Goal: Transaction & Acquisition: Purchase product/service

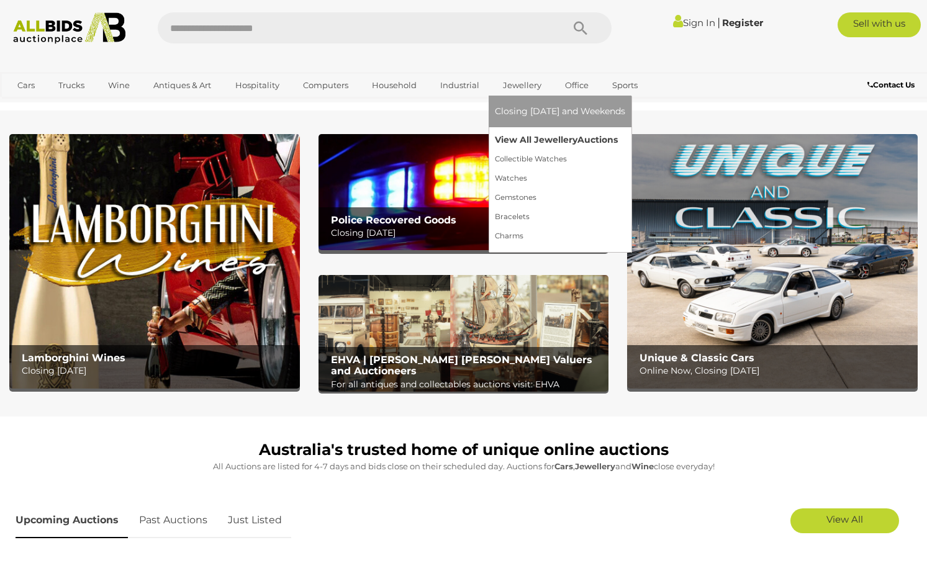
click at [613, 142] on span "Auctions" at bounding box center [597, 139] width 40 height 11
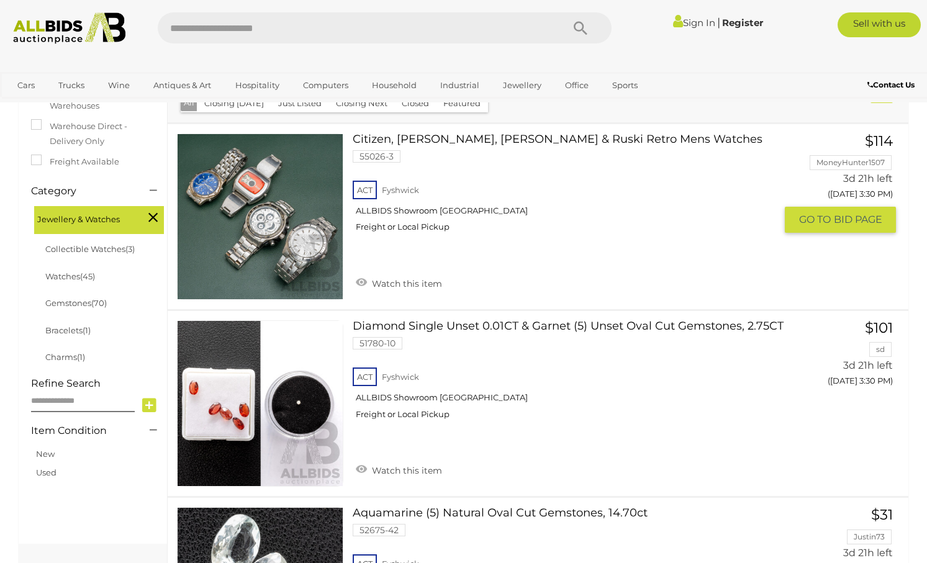
scroll to position [248, 0]
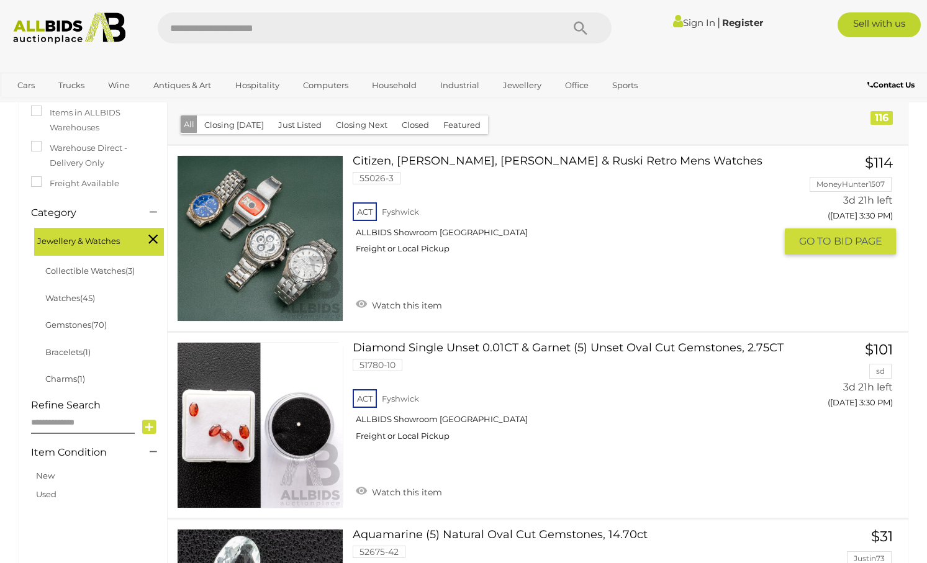
click at [486, 158] on link "Citizen, Casio Ediface, Casio Quartz & Ruski Retro Mens Watches 55026-3 ACT Fys…" at bounding box center [568, 209] width 413 height 109
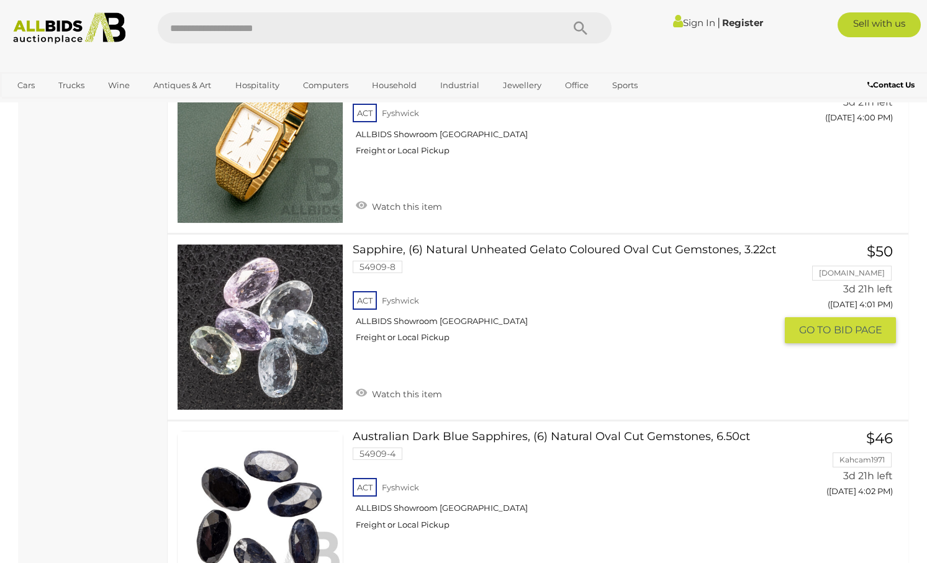
scroll to position [7574, 0]
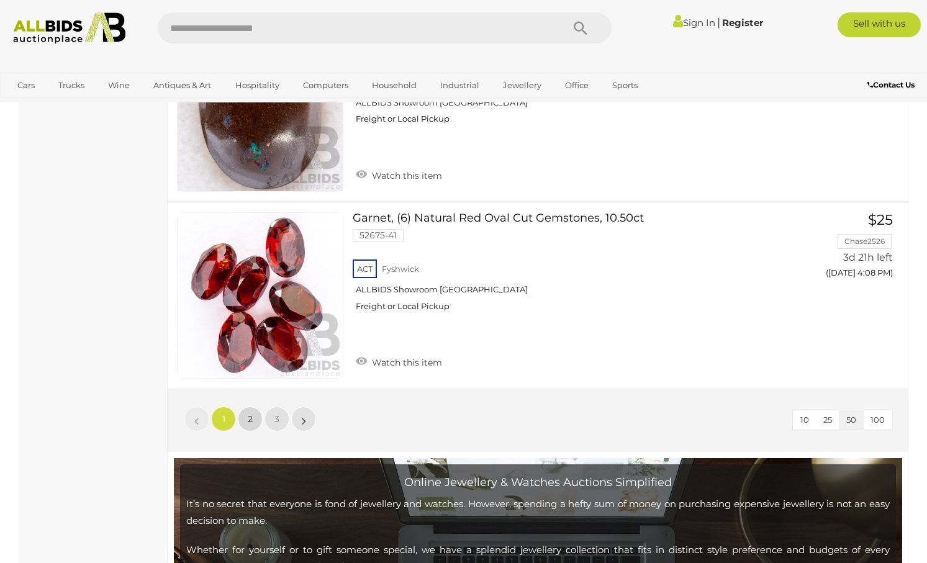
click at [256, 407] on link "2" at bounding box center [250, 419] width 25 height 25
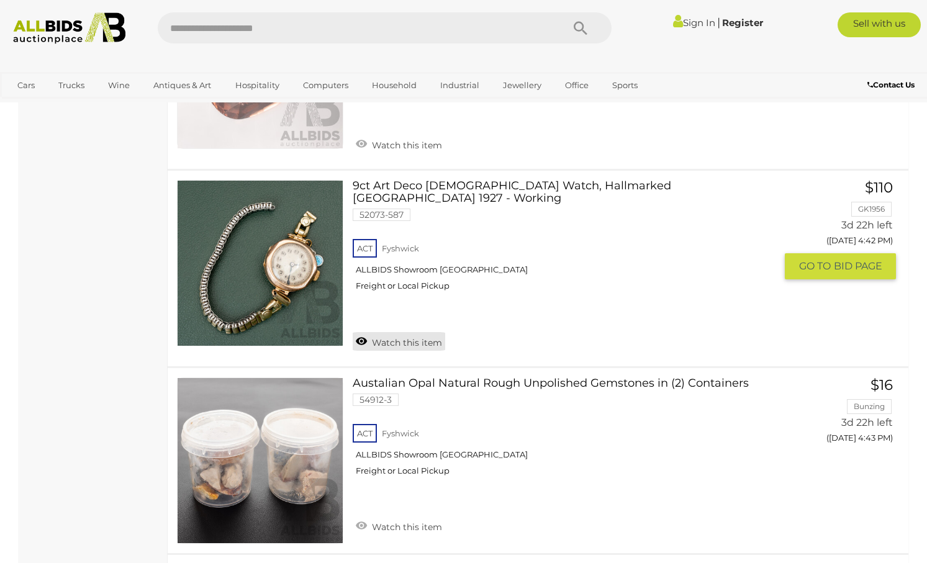
scroll to position [9457, 0]
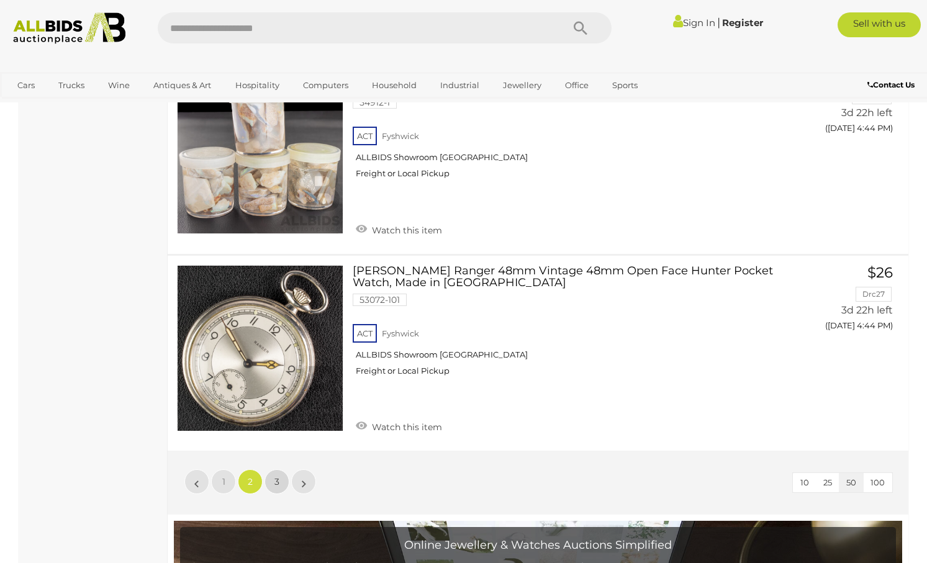
click at [289, 469] on link "3" at bounding box center [276, 481] width 25 height 25
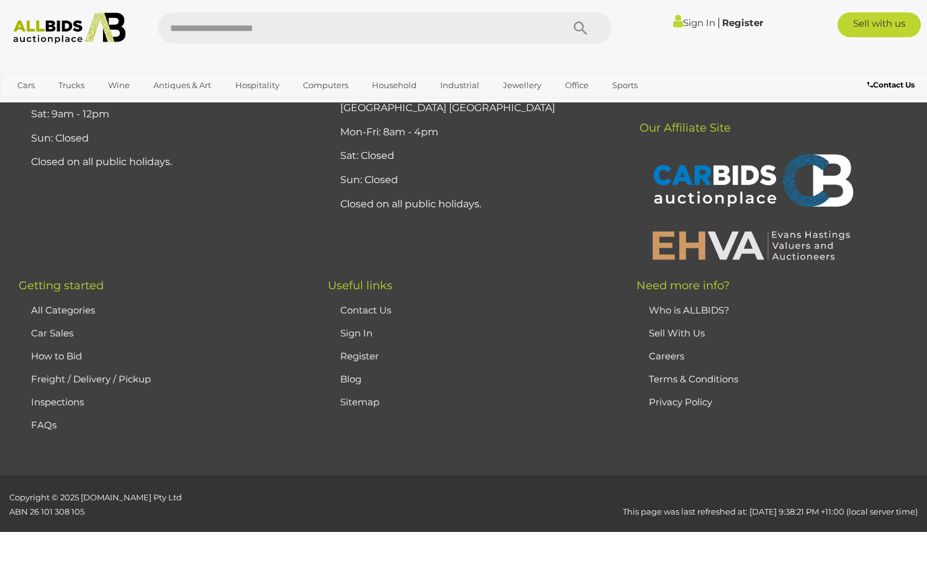
scroll to position [268, 0]
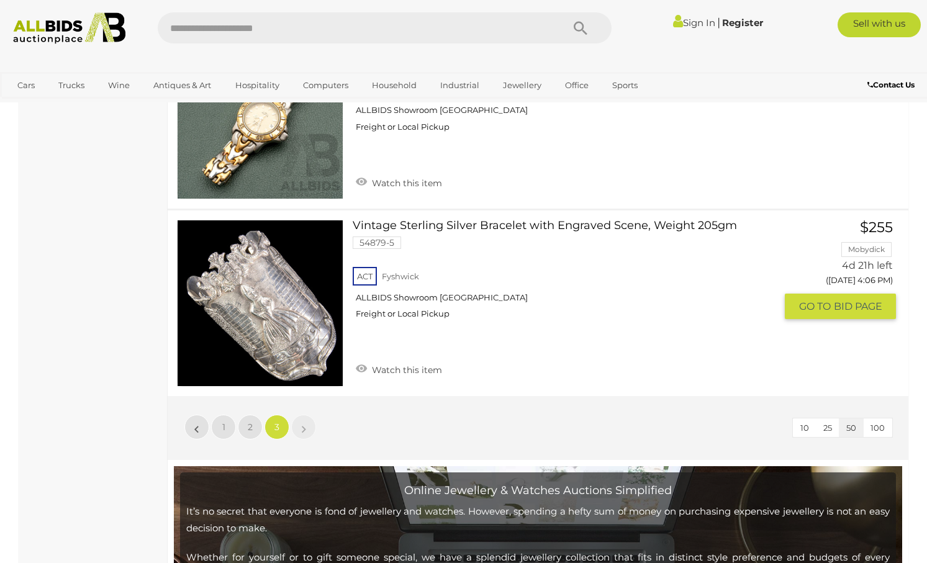
scroll to position [3062, 0]
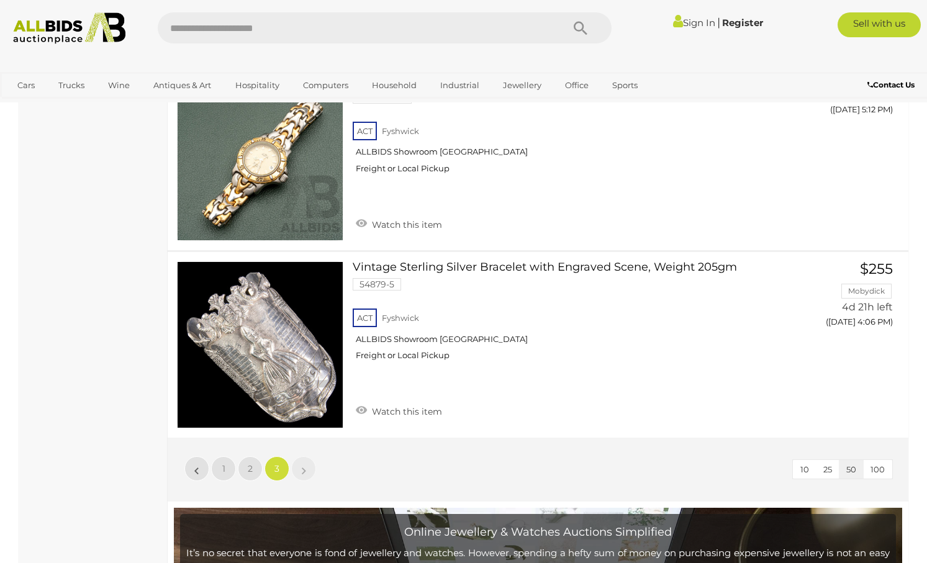
click at [309, 456] on link "»" at bounding box center [303, 468] width 25 height 25
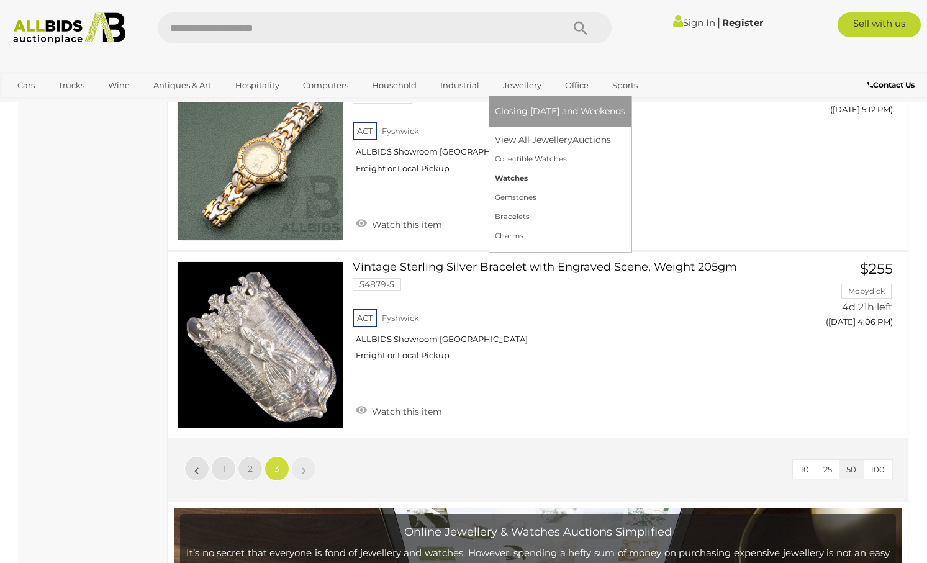
click at [514, 178] on link "Watches" at bounding box center [560, 178] width 130 height 19
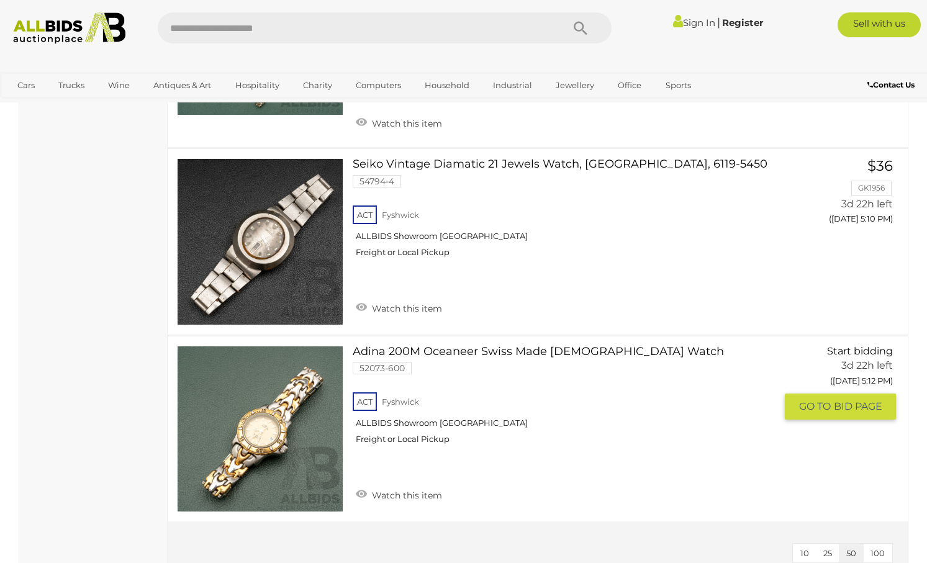
scroll to position [8885, 0]
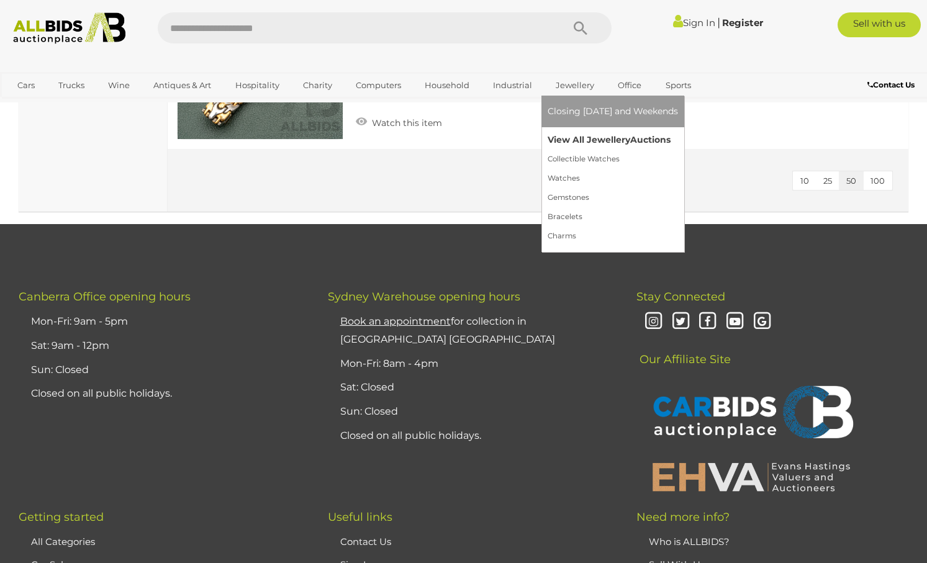
click at [632, 138] on span "Auctions" at bounding box center [650, 139] width 40 height 11
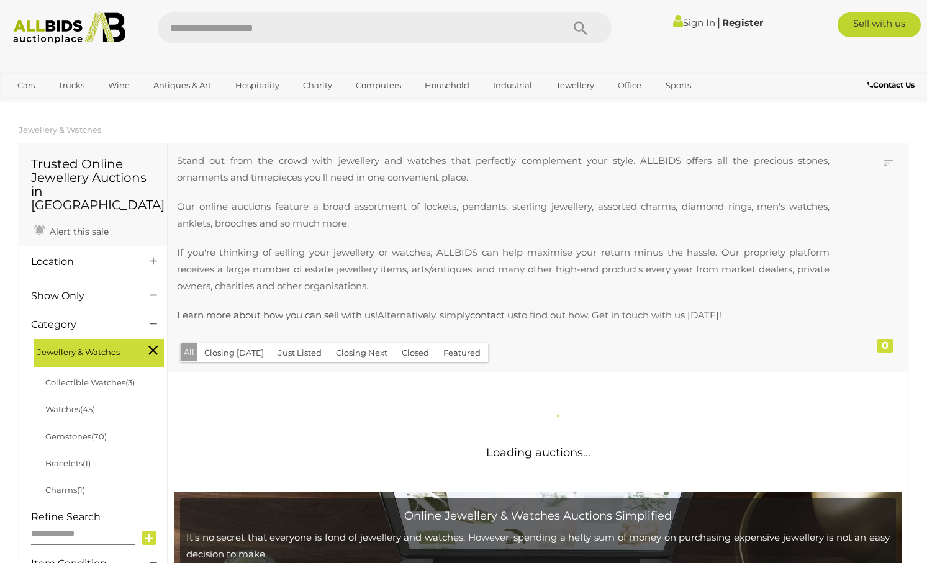
scroll to position [182, 0]
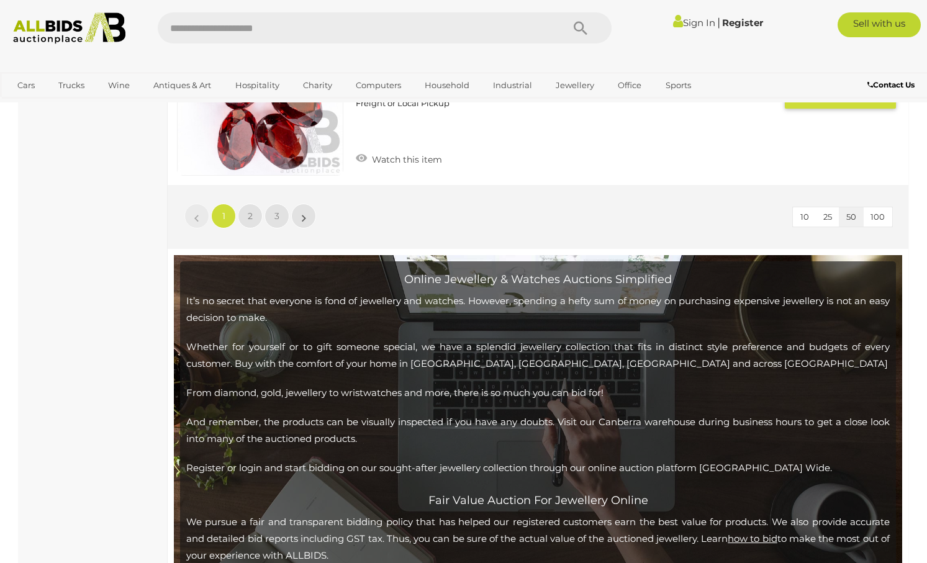
scroll to position [9518, 0]
